Goal: Check status: Check status

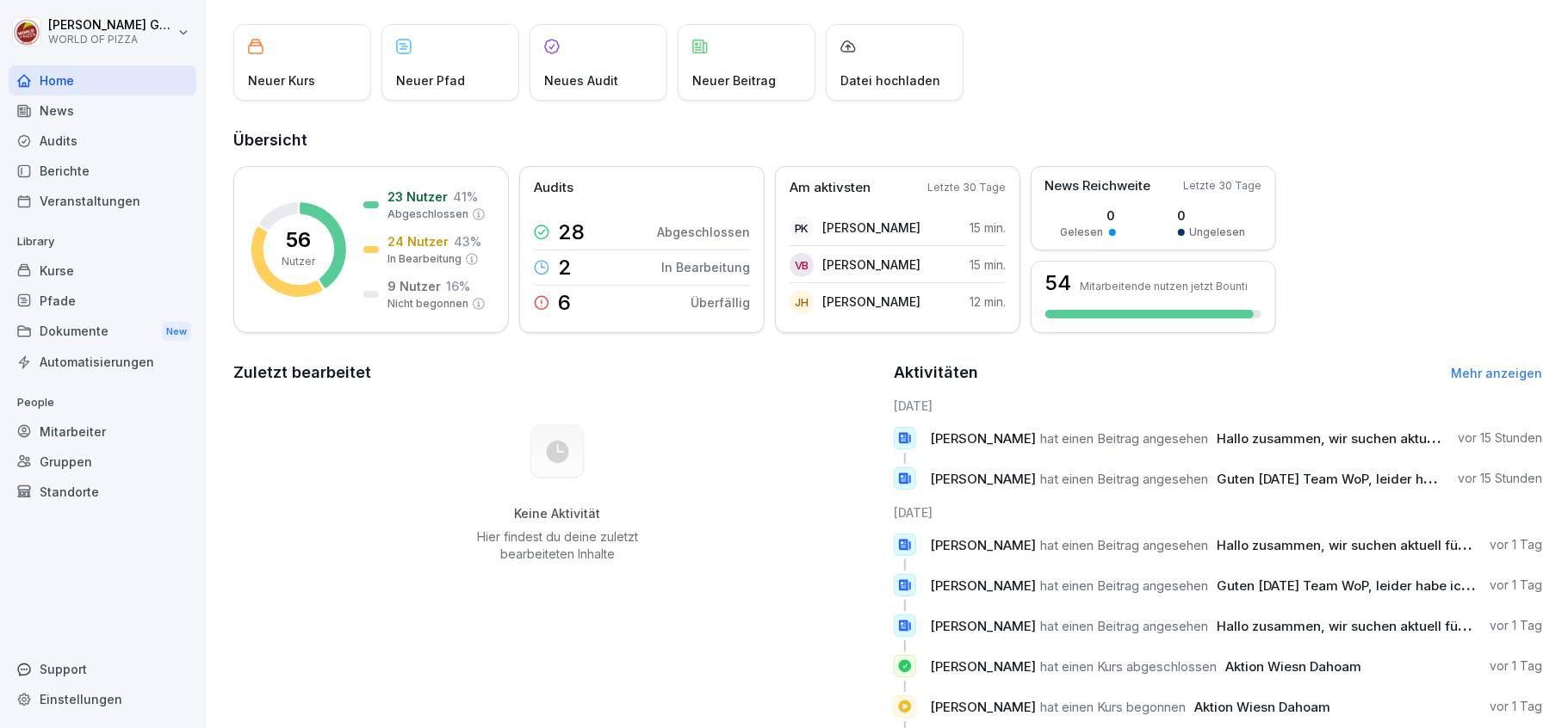
scroll to position [184, 0]
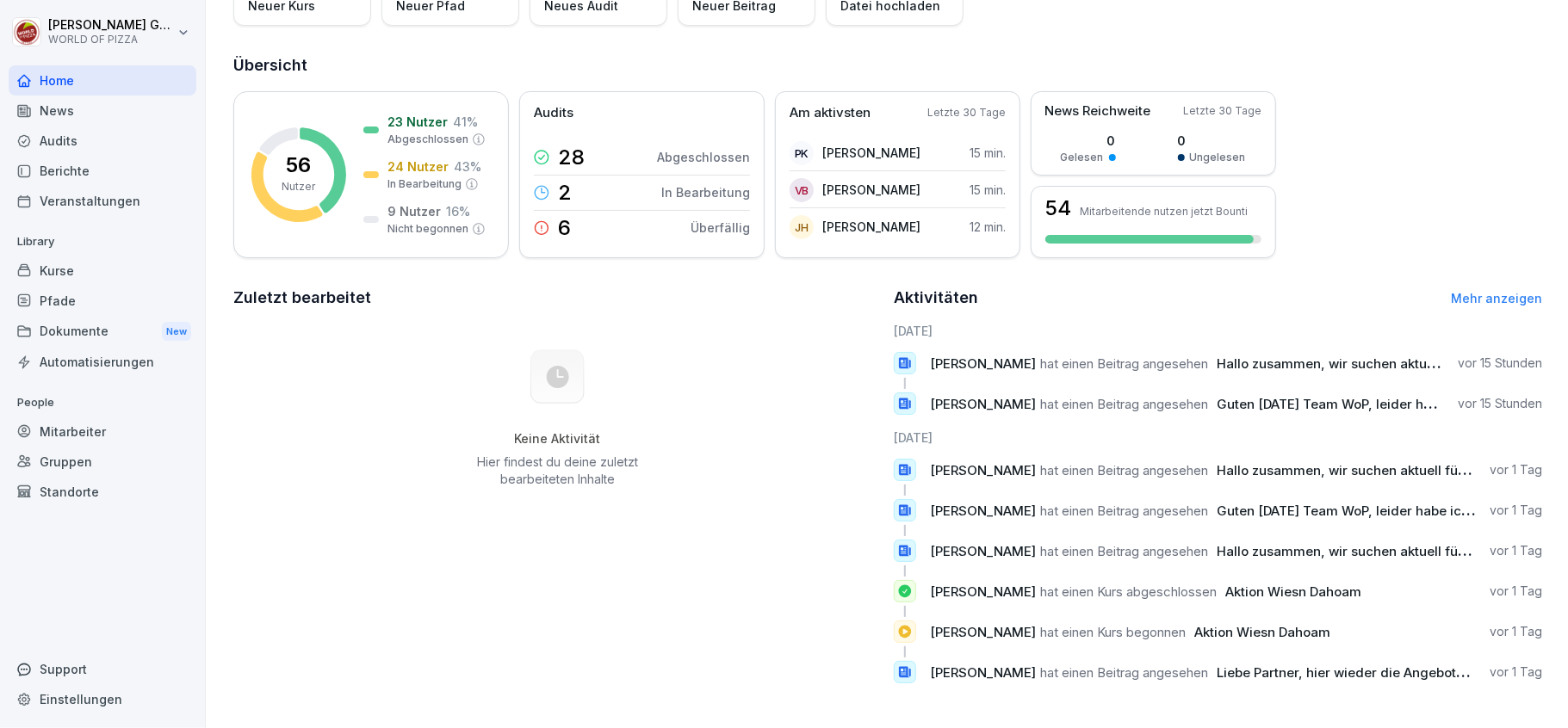
click at [56, 168] on div "Berichte" at bounding box center [102, 170] width 188 height 30
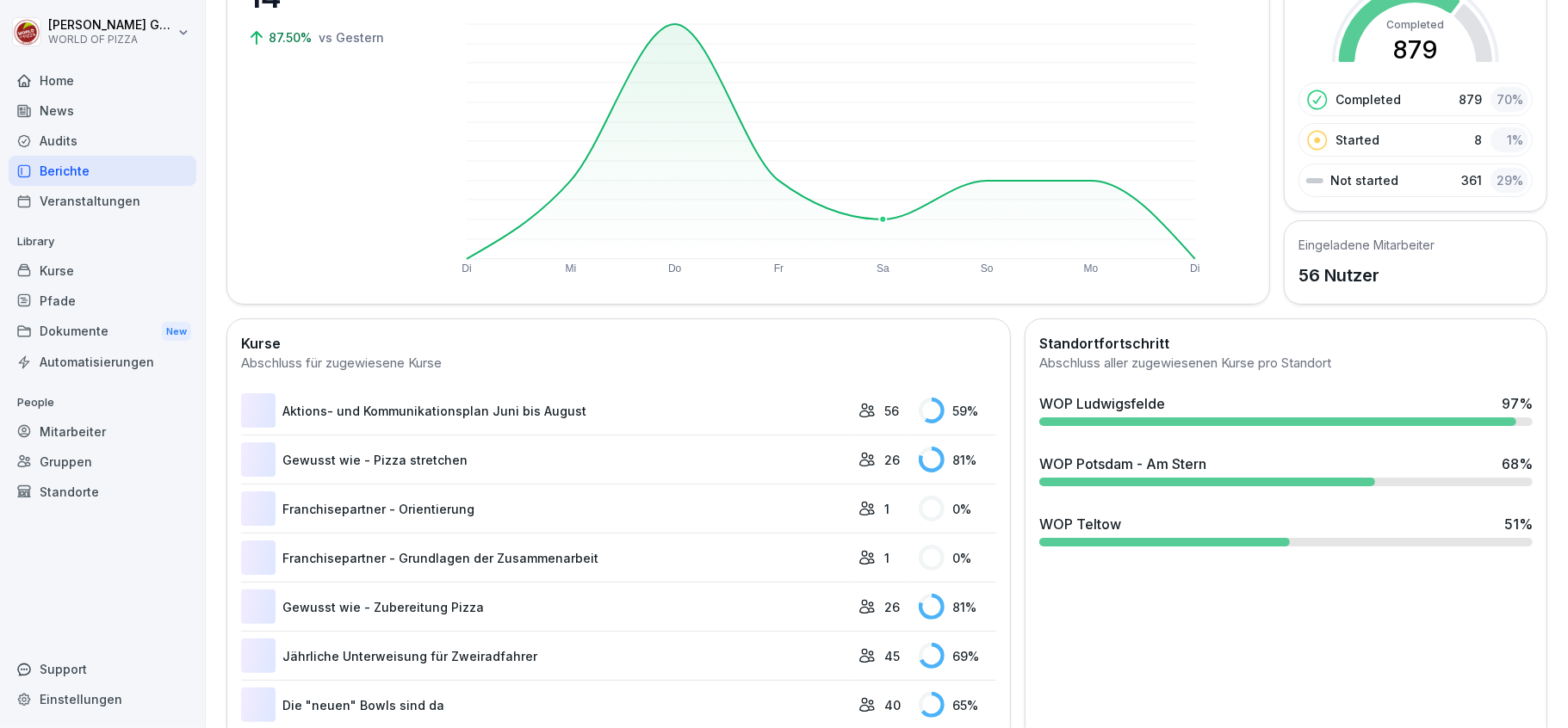
scroll to position [105, 0]
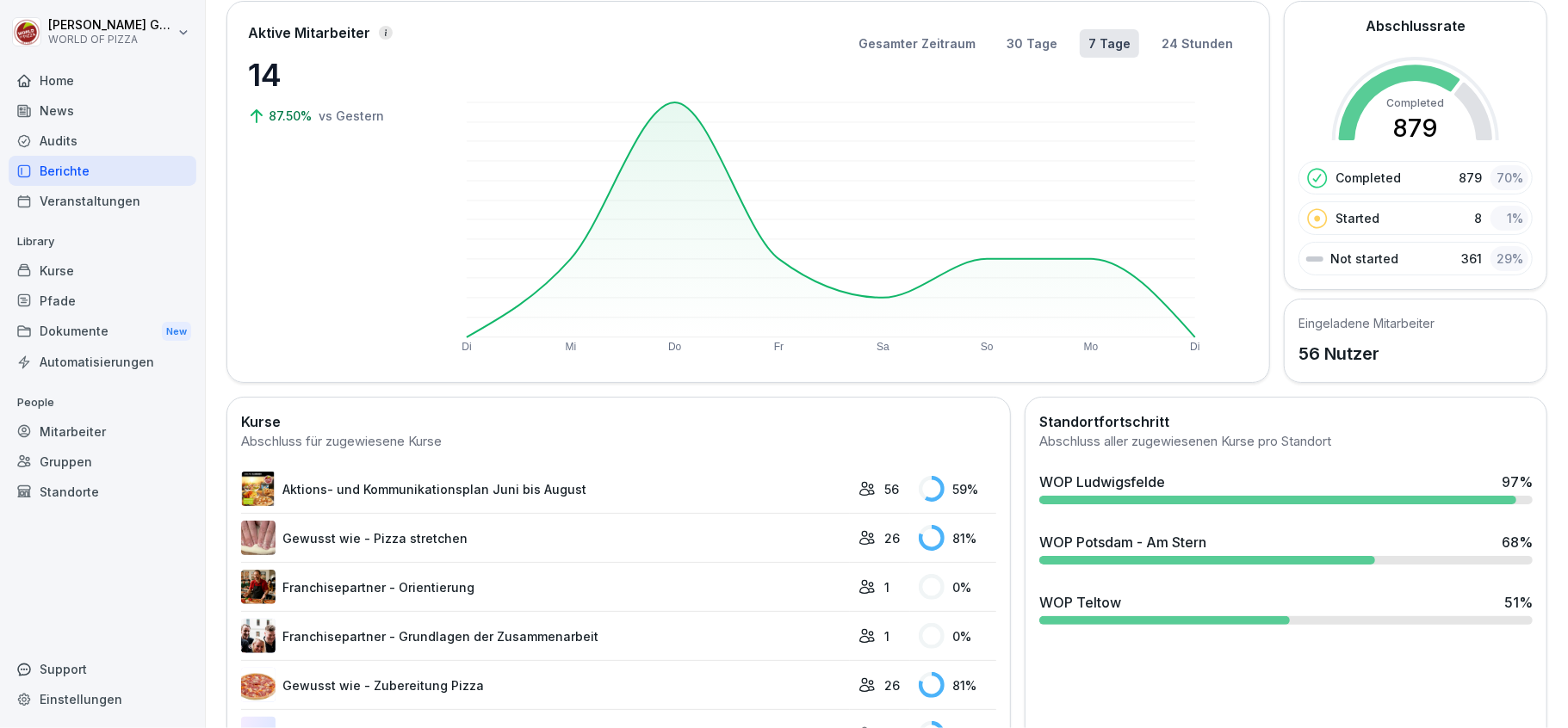
click at [1103, 484] on div "WOP Ludwigsfelde" at bounding box center [1101, 482] width 126 height 20
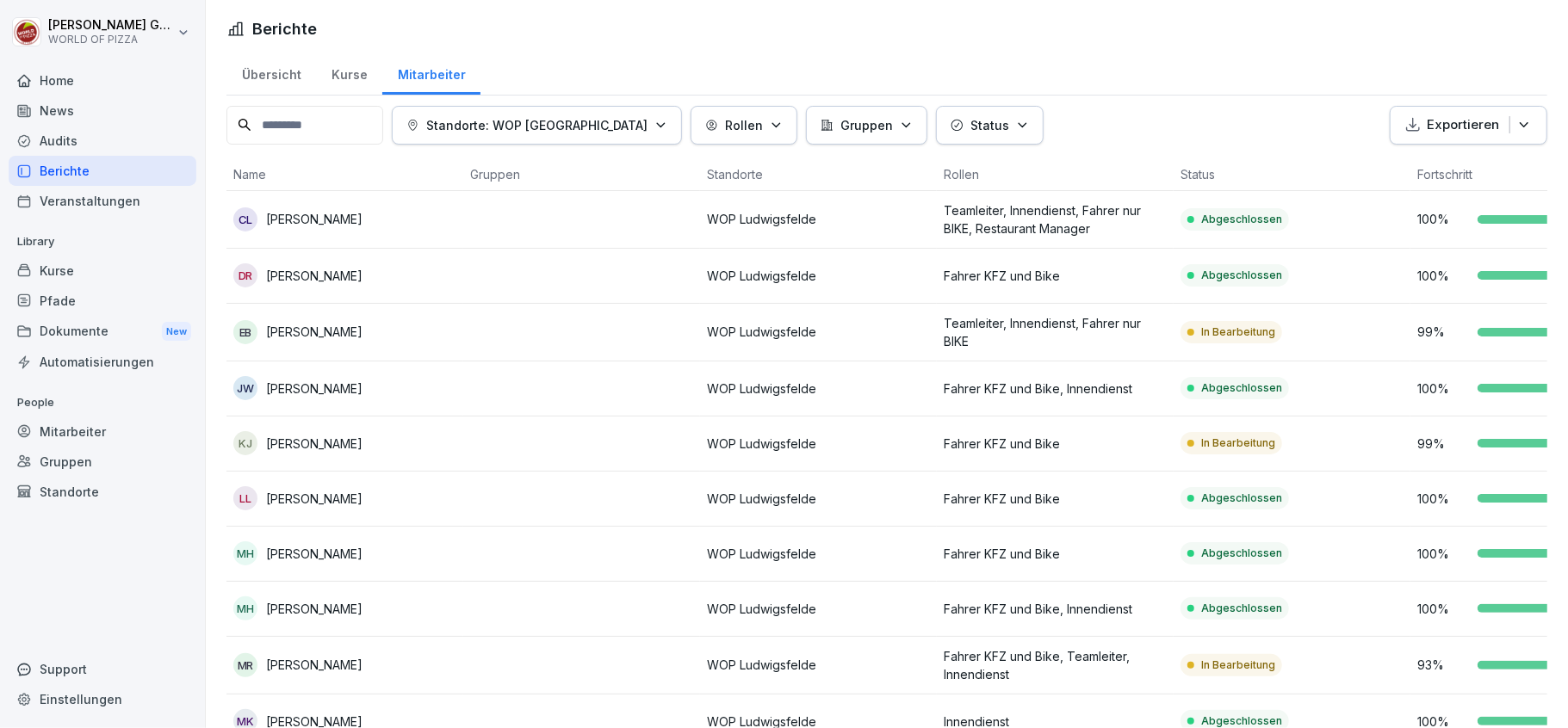
click at [973, 127] on p "Status" at bounding box center [990, 125] width 38 height 18
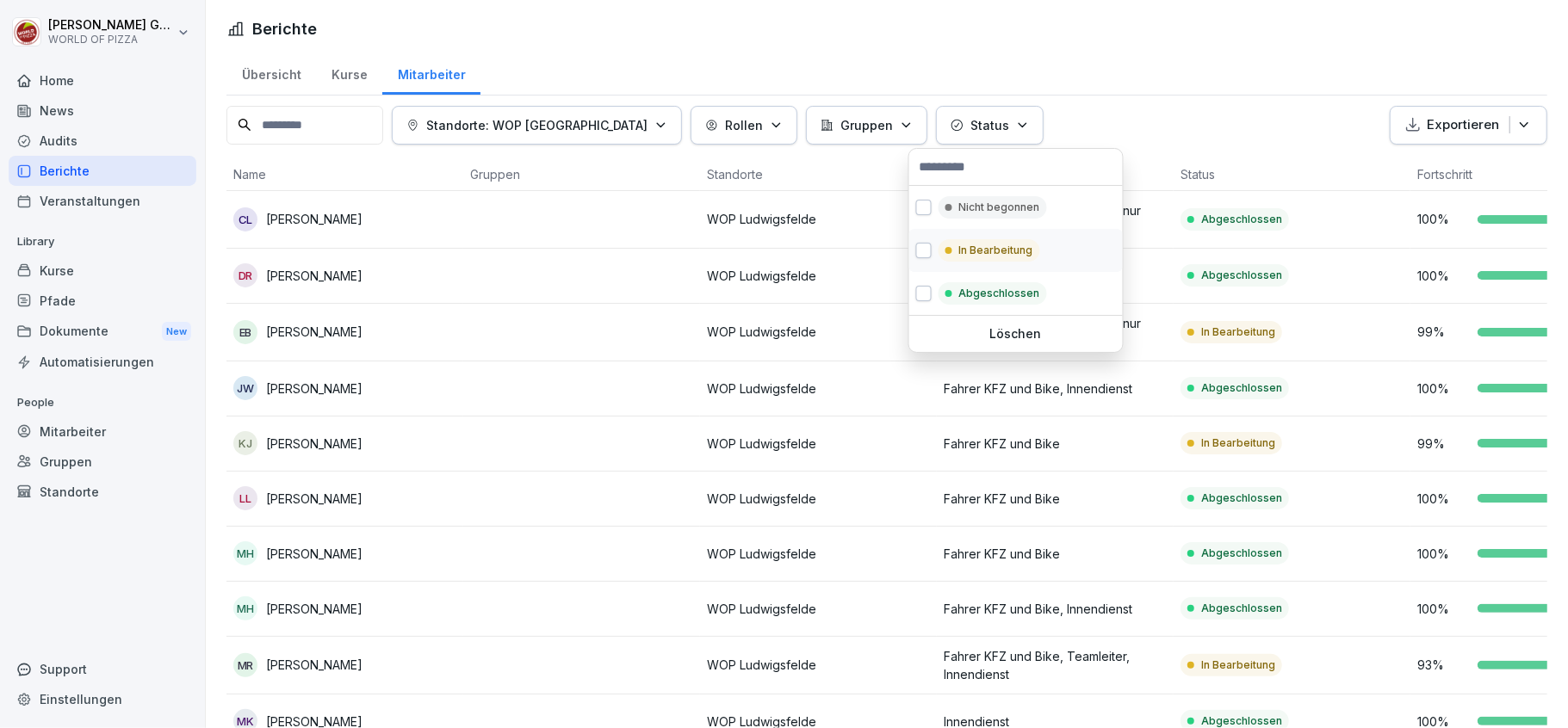
click at [970, 255] on p "In Bearbeitung" at bounding box center [996, 250] width 74 height 15
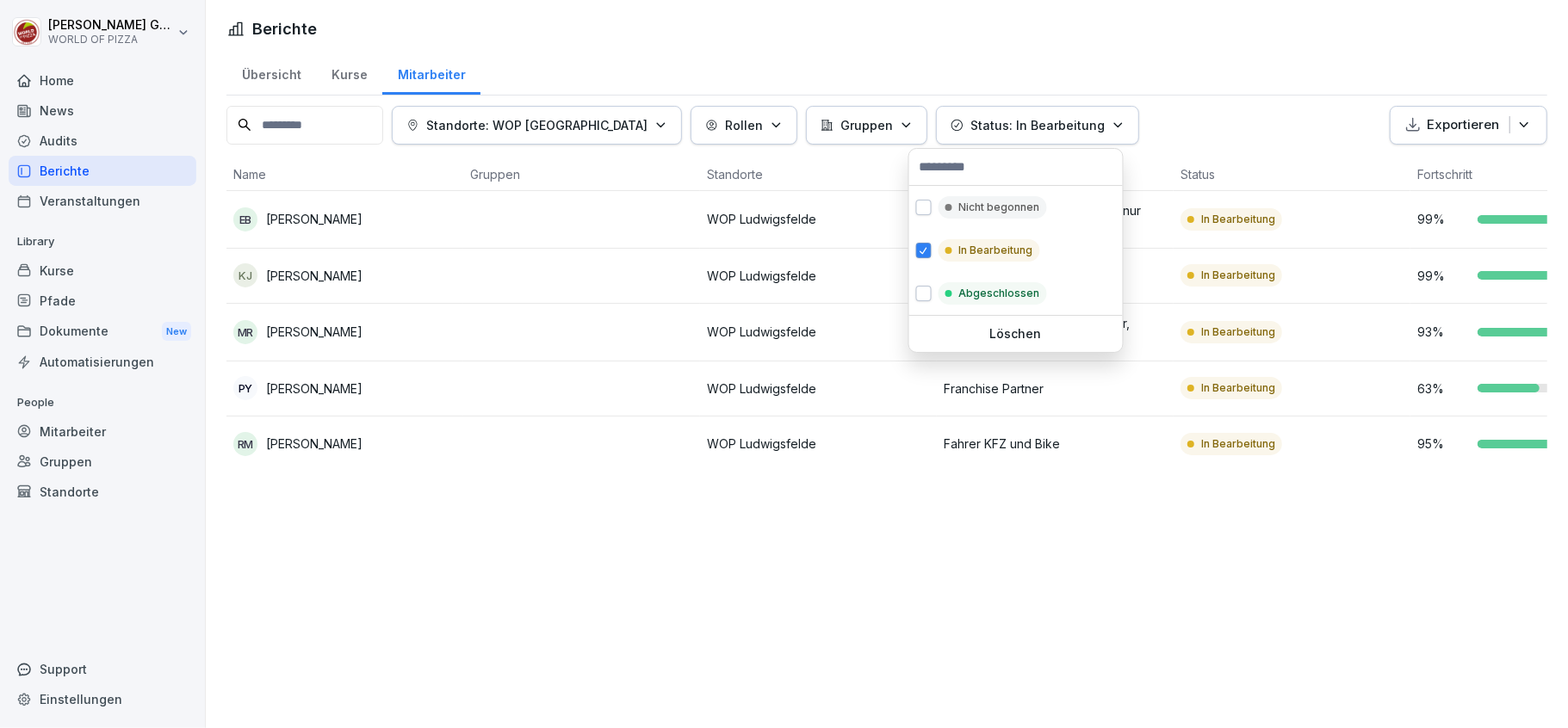
click at [594, 618] on html "[PERSON_NAME] WORLD OF PIZZA Home News Audits Berichte Veranstaltungen Library …" at bounding box center [784, 364] width 1568 height 728
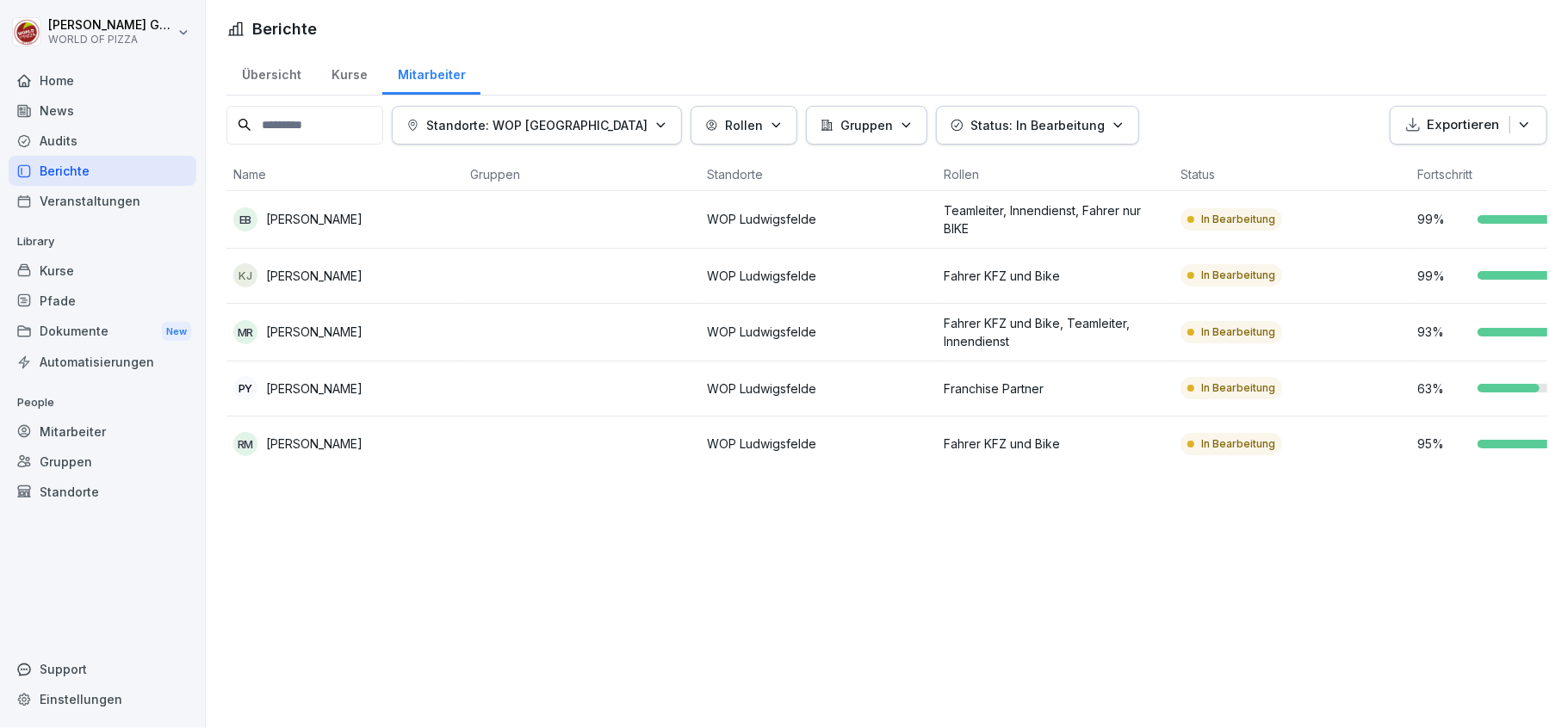
click at [292, 226] on p "[PERSON_NAME]" at bounding box center [315, 218] width 96 height 18
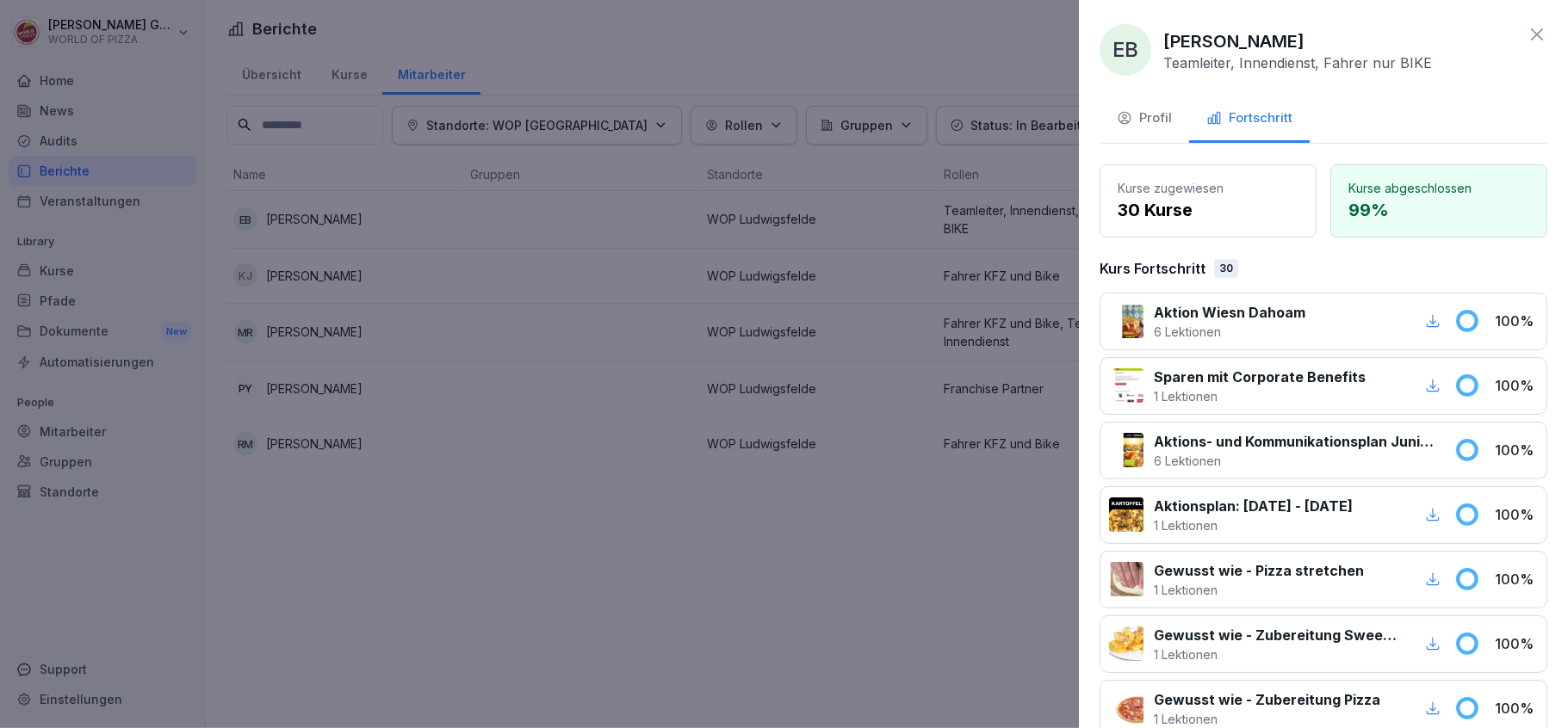
click at [817, 631] on div at bounding box center [784, 364] width 1568 height 728
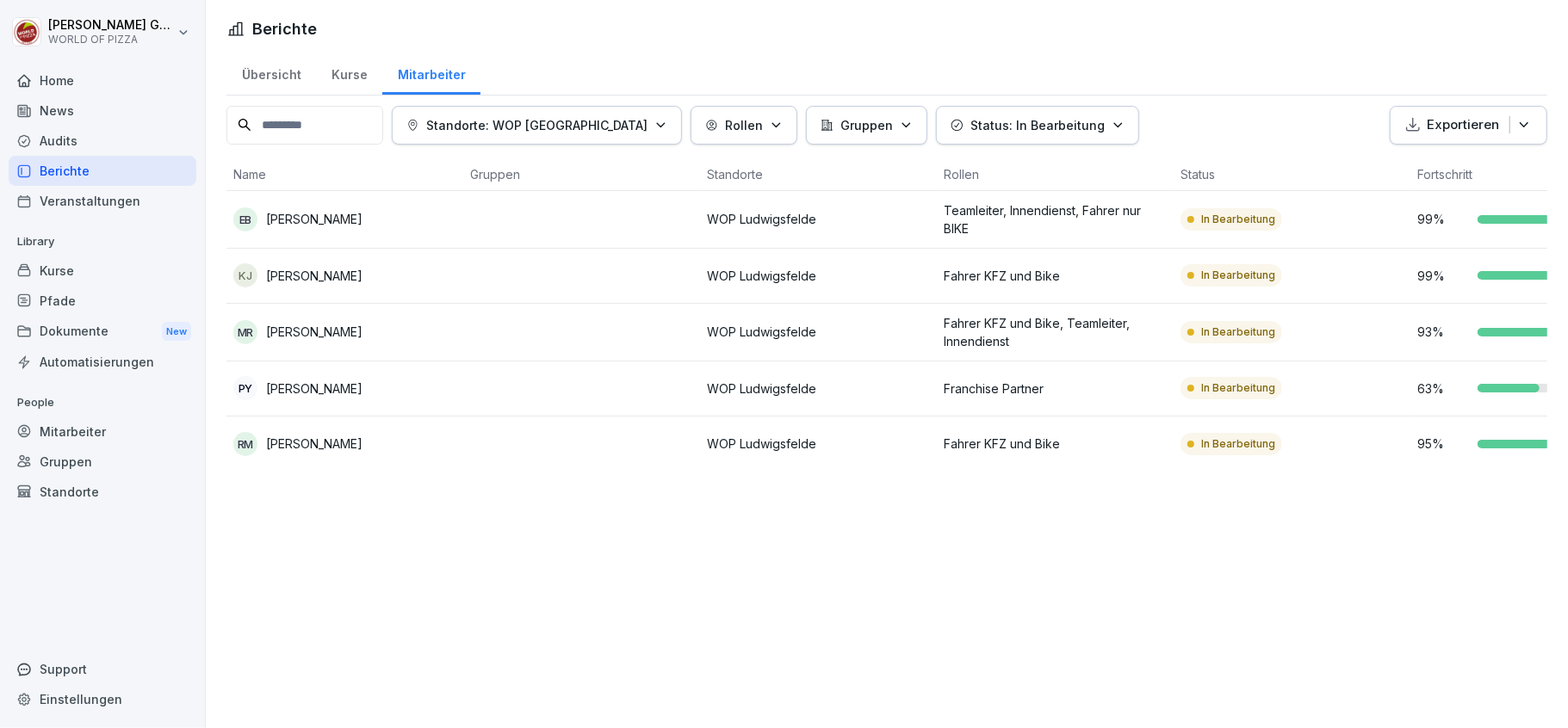
click at [331, 276] on p "[PERSON_NAME]" at bounding box center [315, 276] width 96 height 18
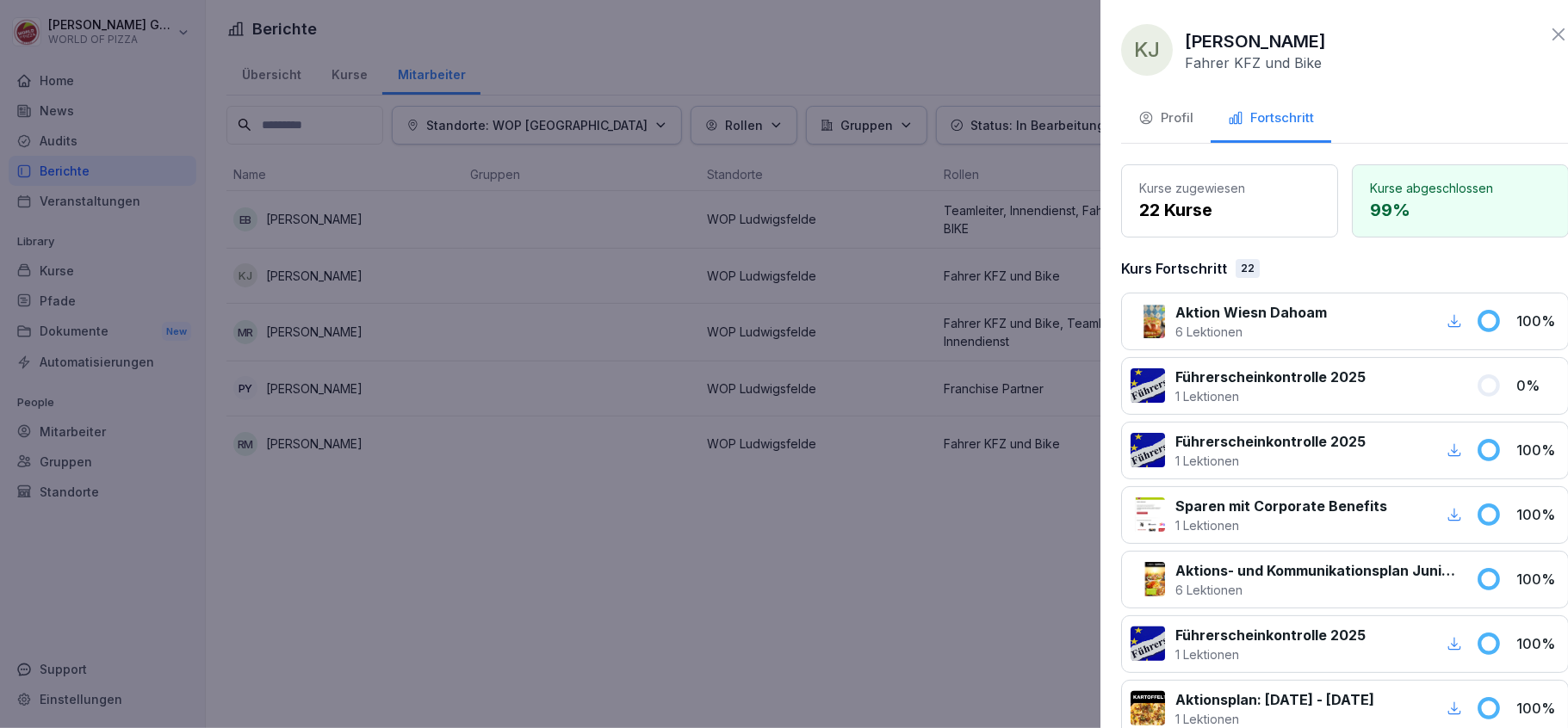
click at [331, 276] on div at bounding box center [784, 364] width 1568 height 728
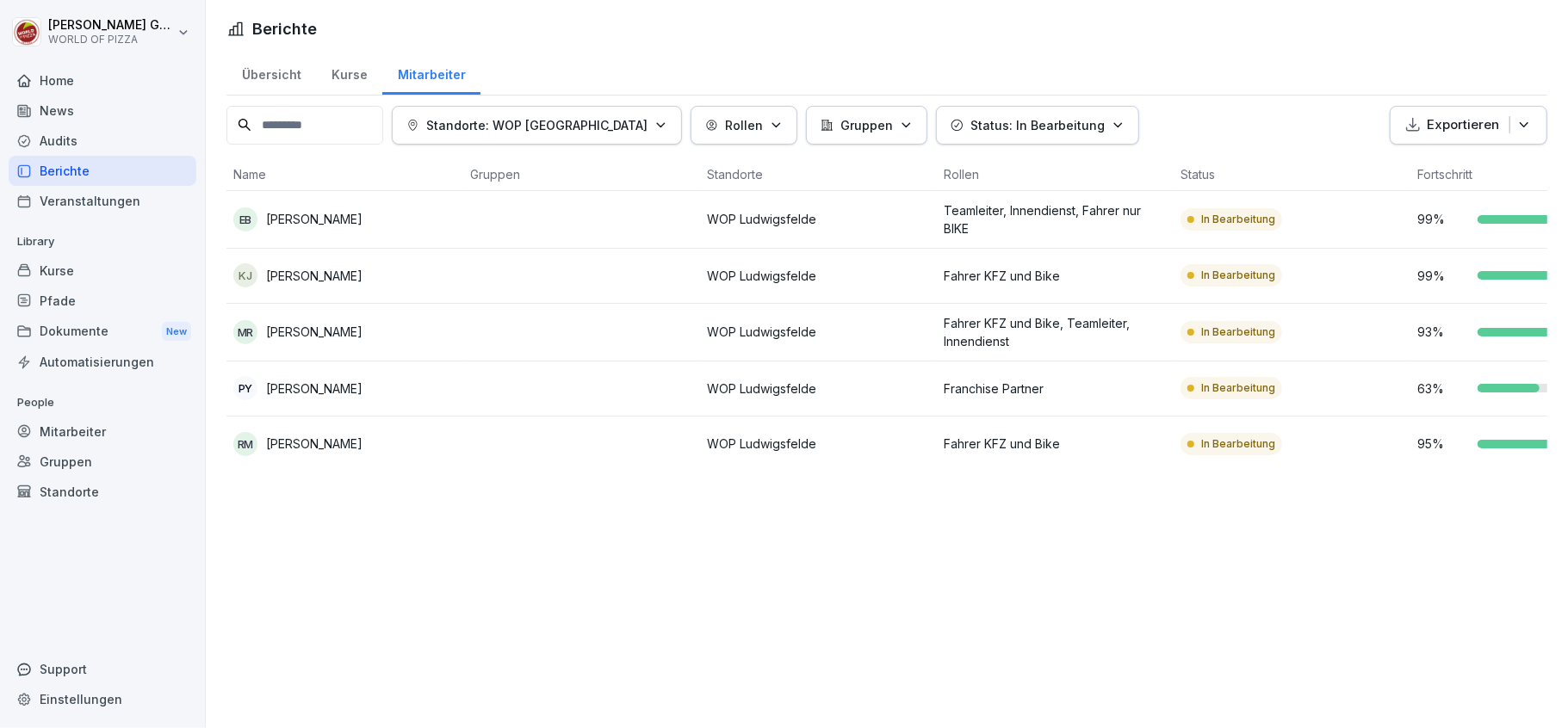
click at [327, 276] on p "[PERSON_NAME]" at bounding box center [315, 276] width 96 height 18
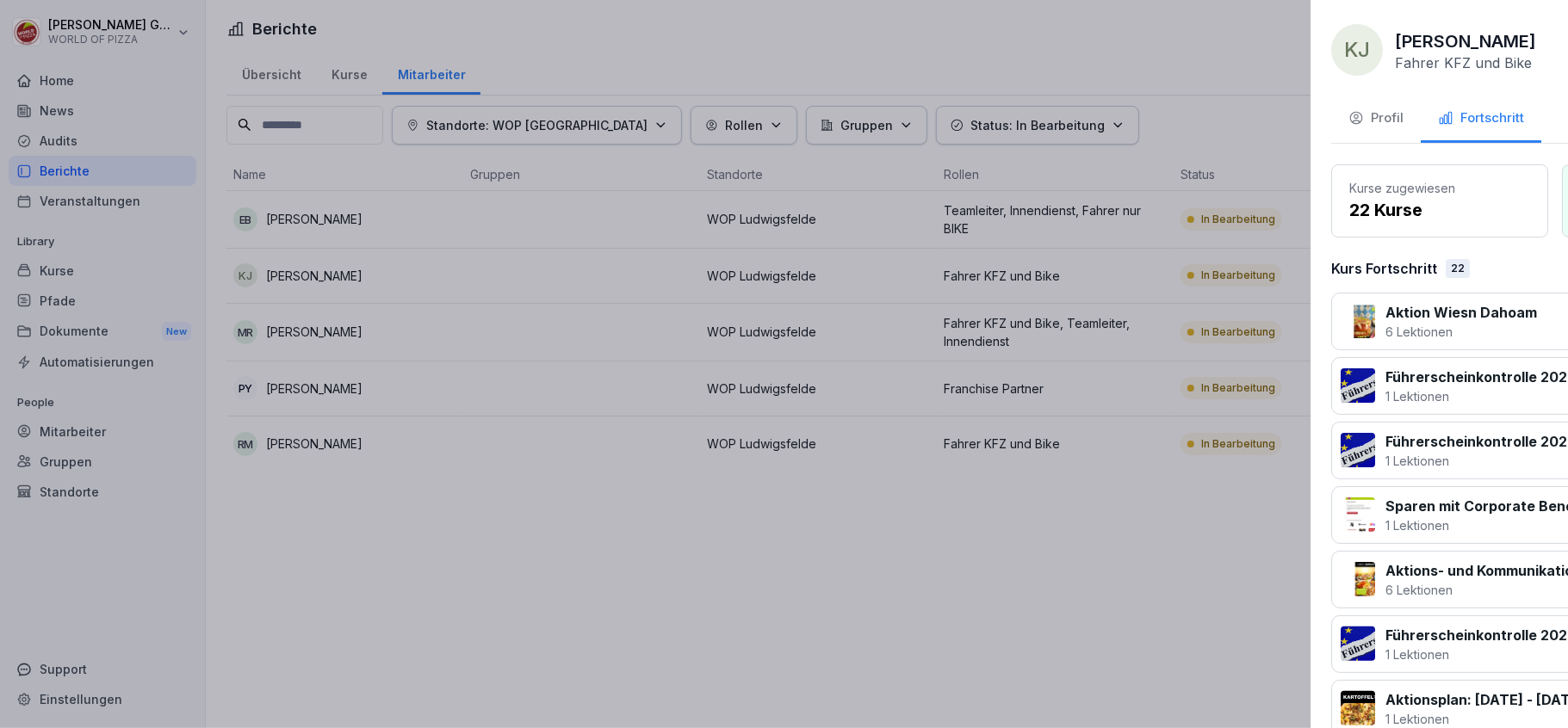
click at [327, 276] on div at bounding box center [784, 364] width 1568 height 728
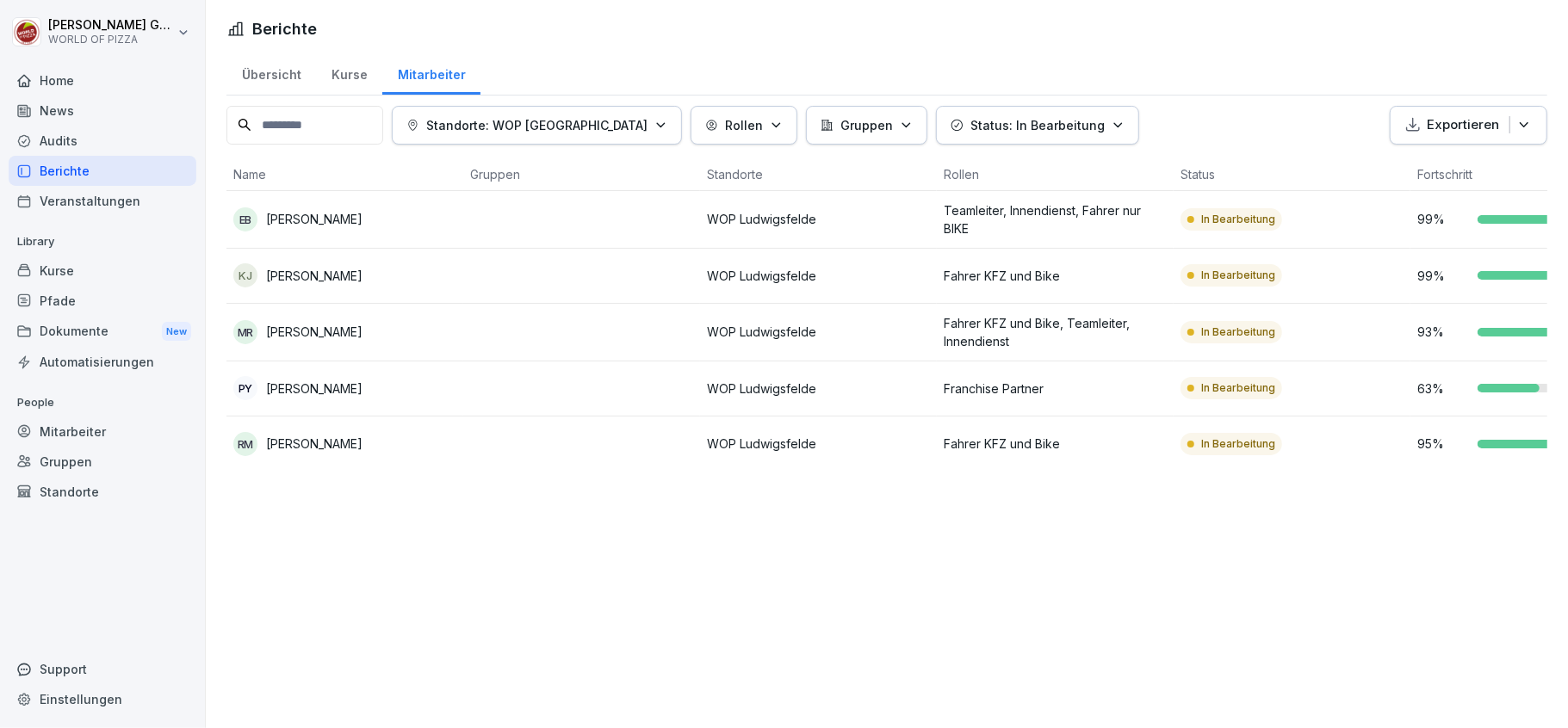
click at [322, 332] on p "[PERSON_NAME]" at bounding box center [315, 332] width 96 height 18
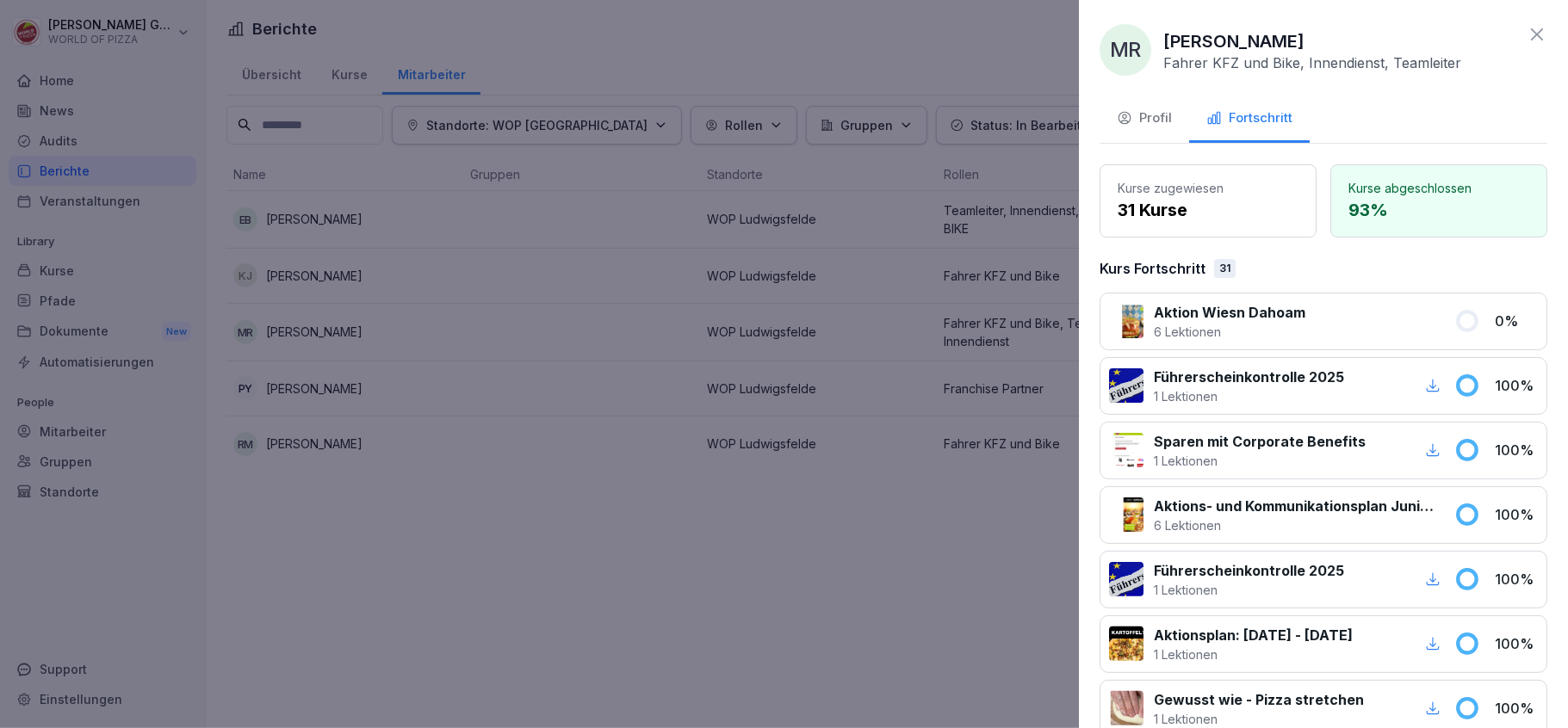
click at [322, 332] on div at bounding box center [784, 364] width 1568 height 728
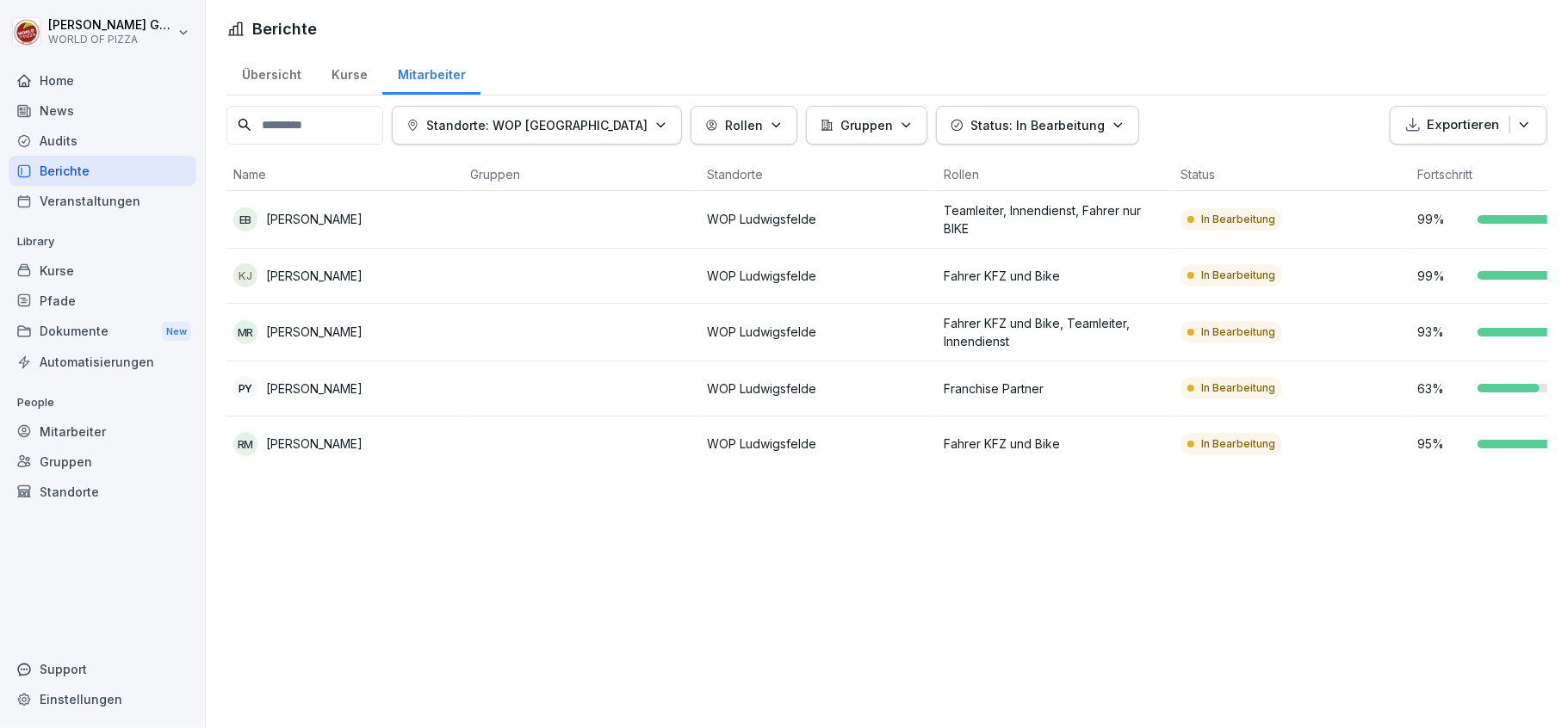
click at [311, 451] on p "[PERSON_NAME]" at bounding box center [315, 443] width 96 height 18
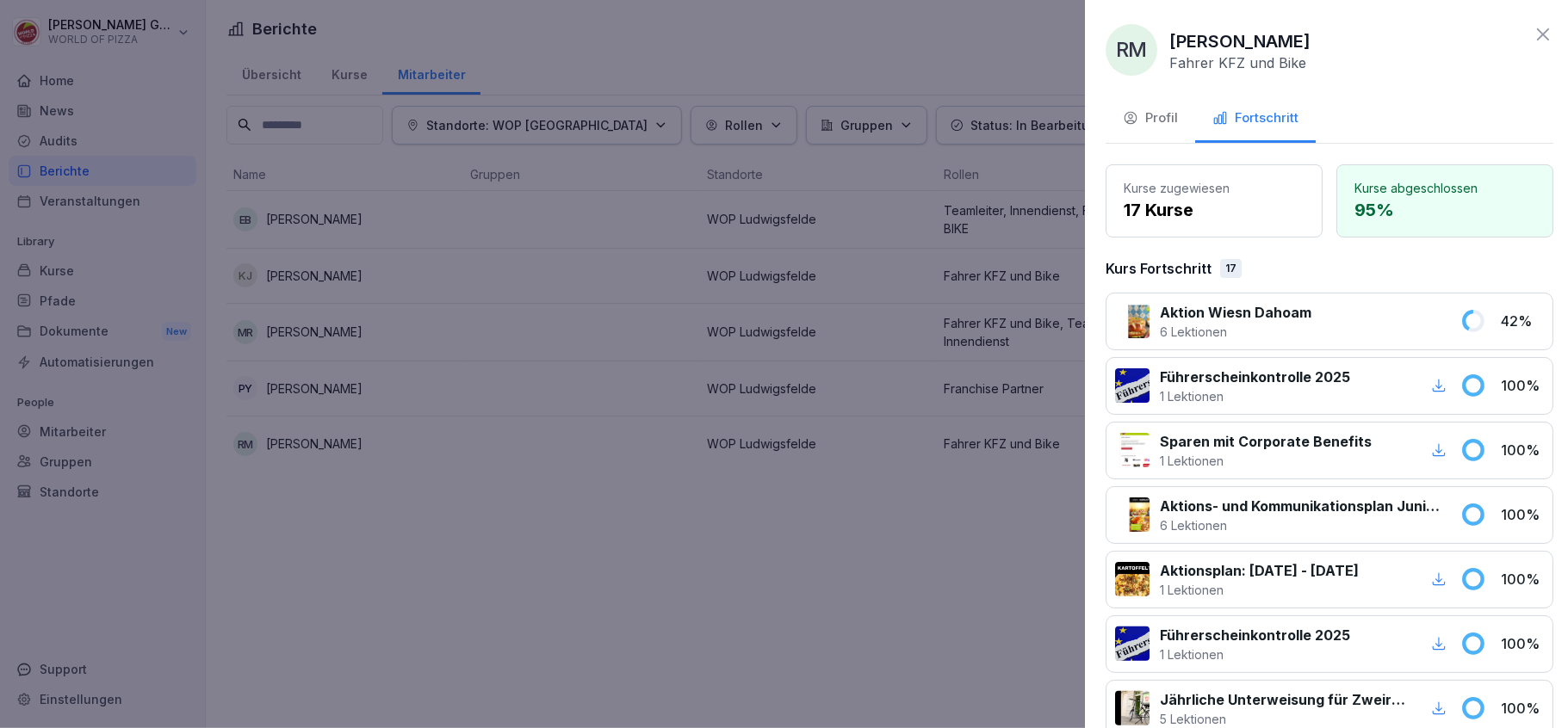
click at [311, 451] on div at bounding box center [784, 364] width 1568 height 728
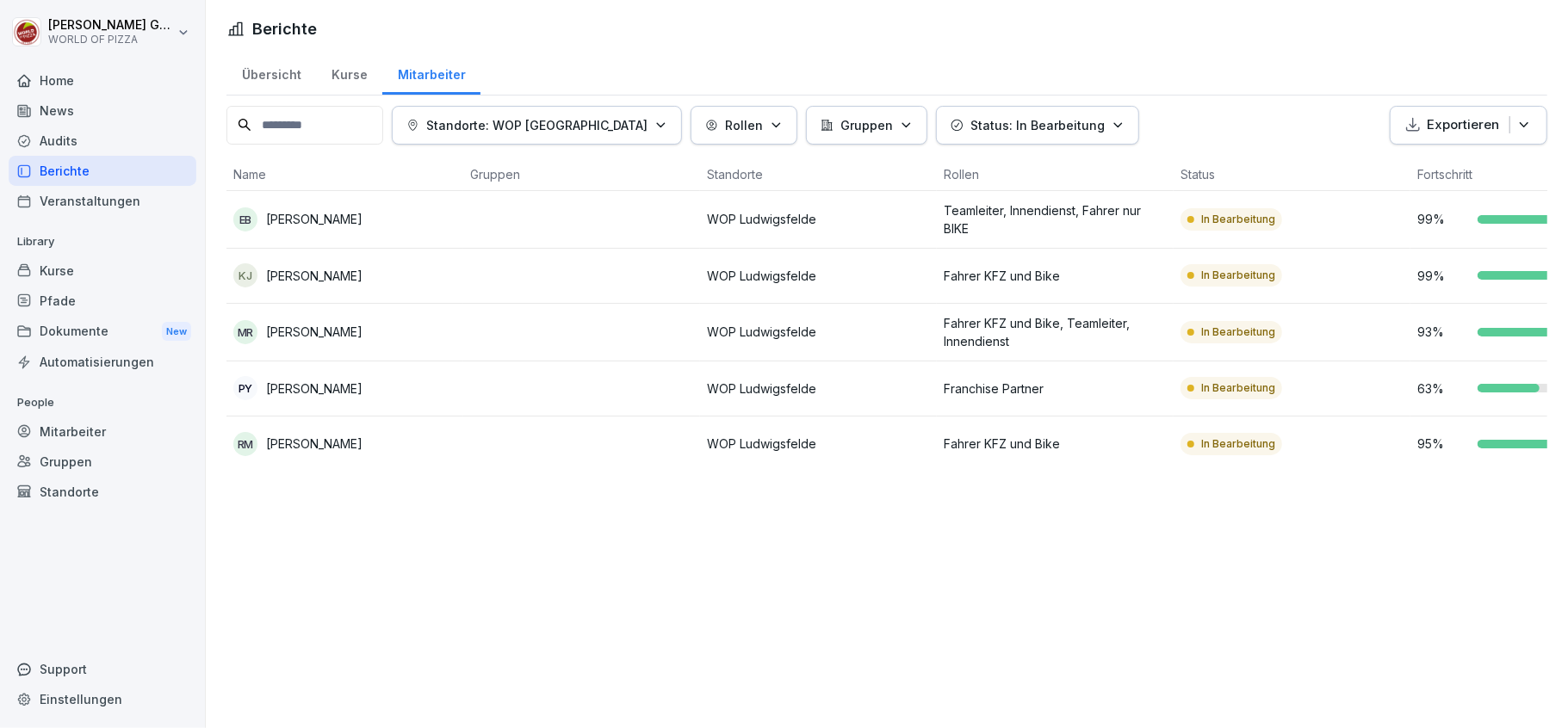
click at [331, 339] on p "[PERSON_NAME]" at bounding box center [315, 332] width 96 height 18
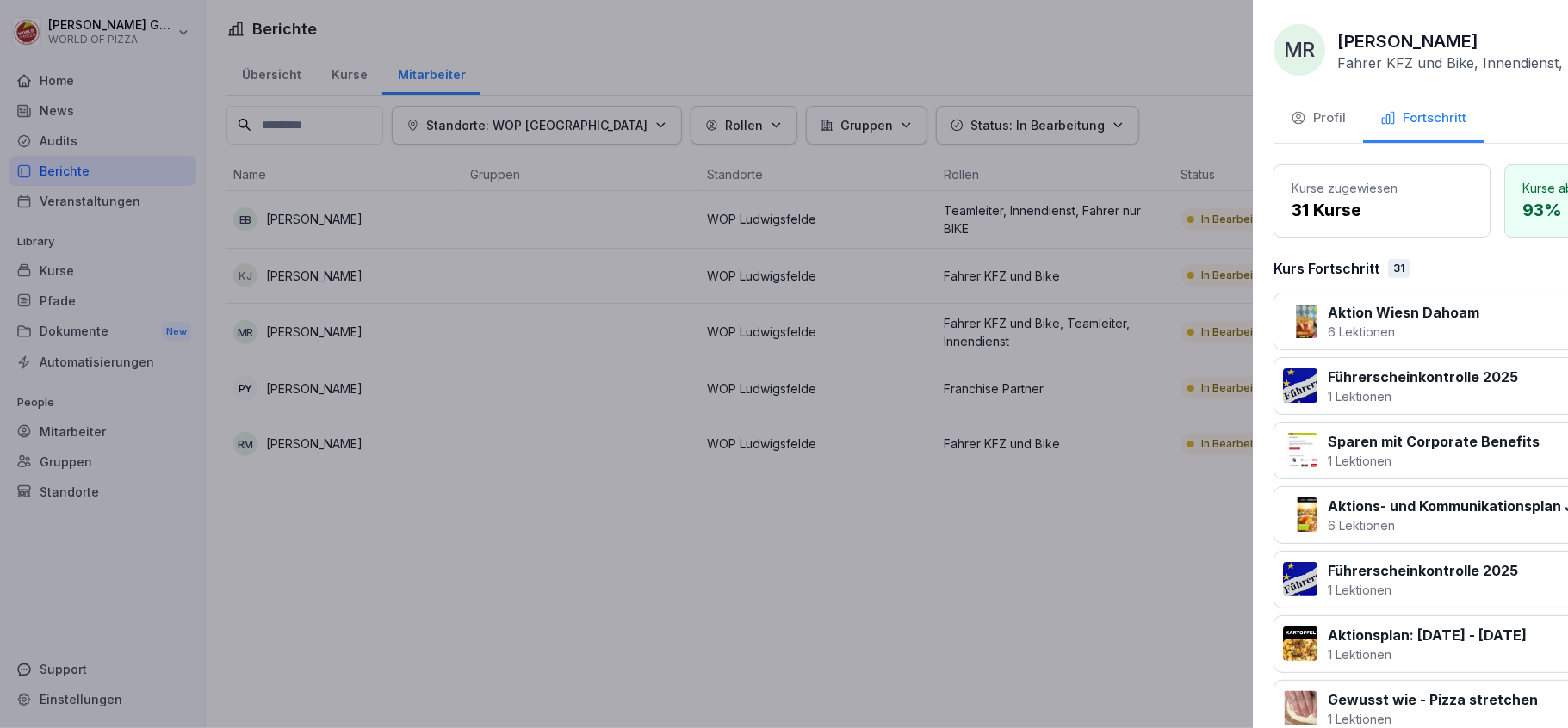
click at [331, 339] on div at bounding box center [784, 364] width 1568 height 728
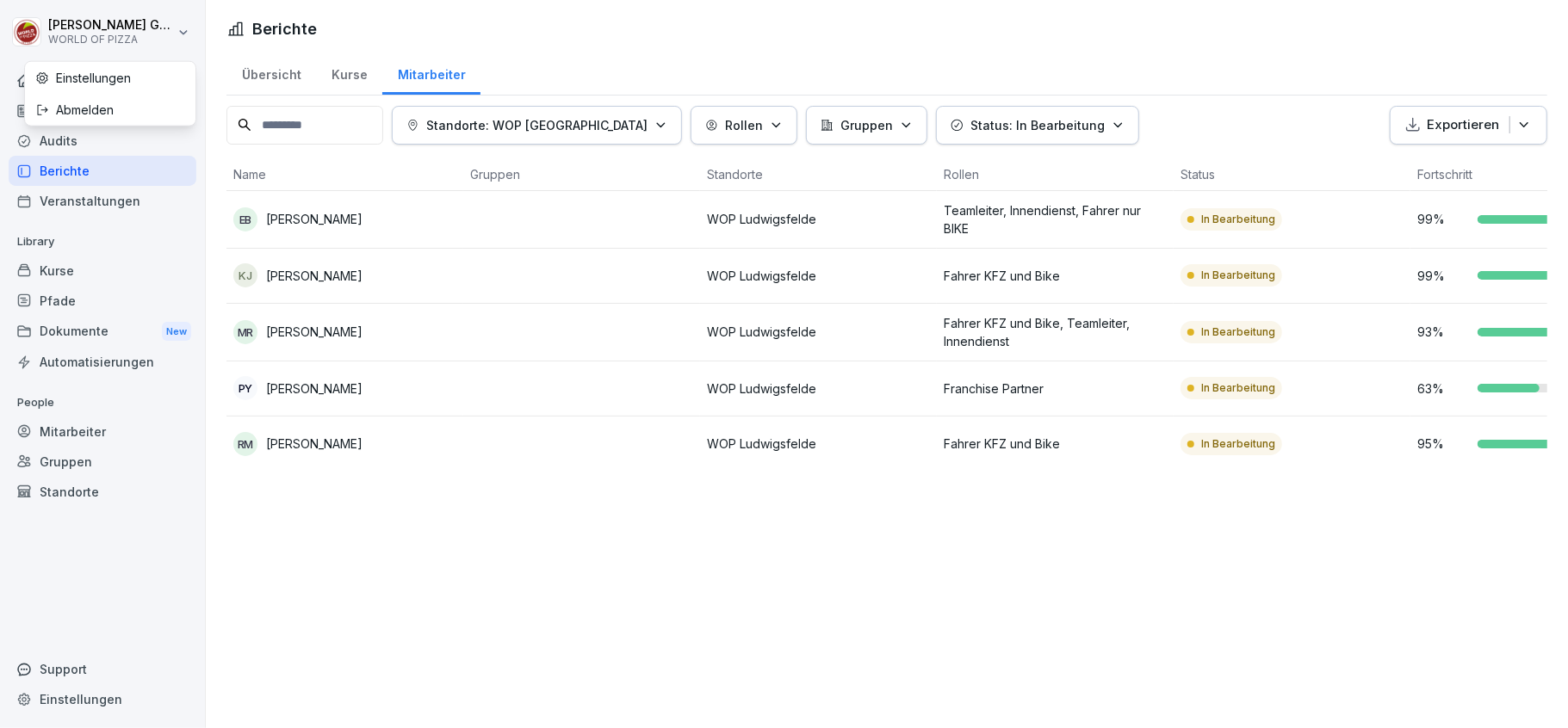
click at [78, 26] on html "[PERSON_NAME] WORLD OF PIZZA Home News Audits Berichte Veranstaltungen Library …" at bounding box center [784, 364] width 1568 height 728
